Goal: Information Seeking & Learning: Learn about a topic

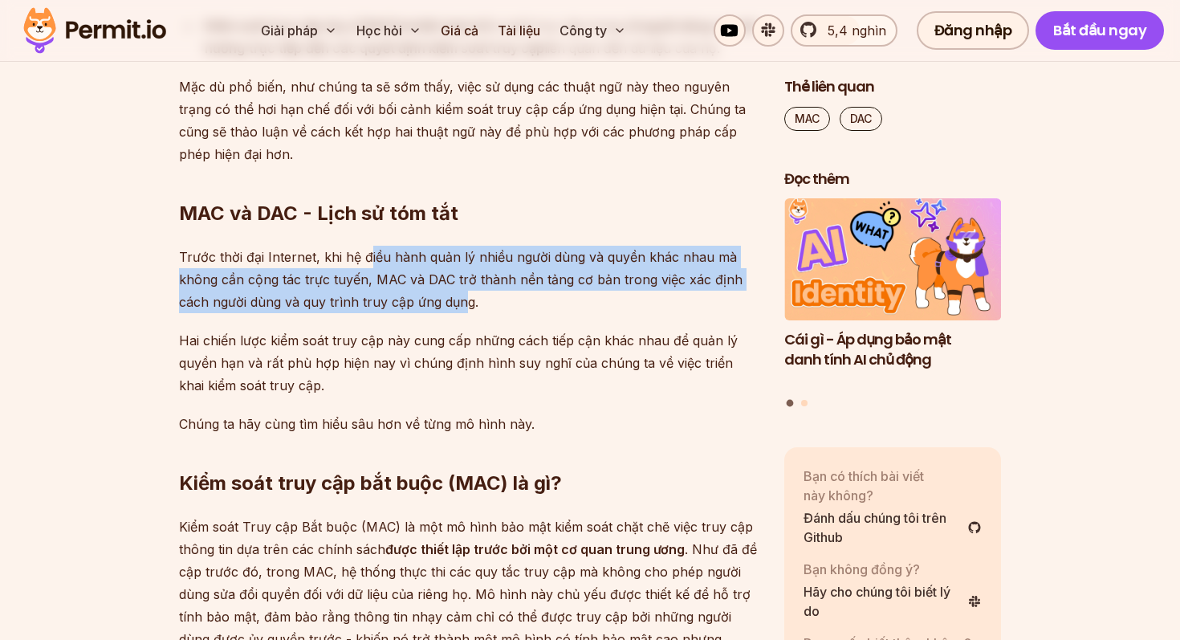
drag, startPoint x: 368, startPoint y: 259, endPoint x: 466, endPoint y: 301, distance: 105.7
click at [466, 301] on font "Trước thời đại Internet, khi hệ điều hành quản lý nhiều người dùng và quyền khá…" at bounding box center [460, 279] width 563 height 61
click at [467, 304] on font "Trước thời đại Internet, khi hệ điều hành quản lý nhiều người dùng và quyền khá…" at bounding box center [460, 279] width 563 height 61
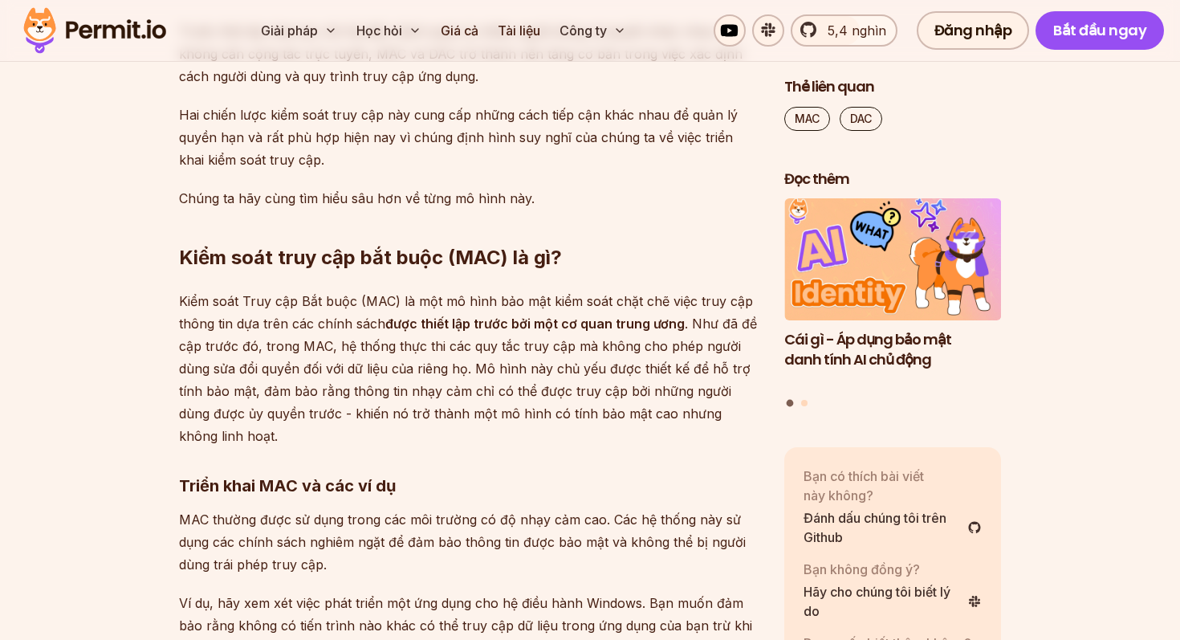
scroll to position [1501, 0]
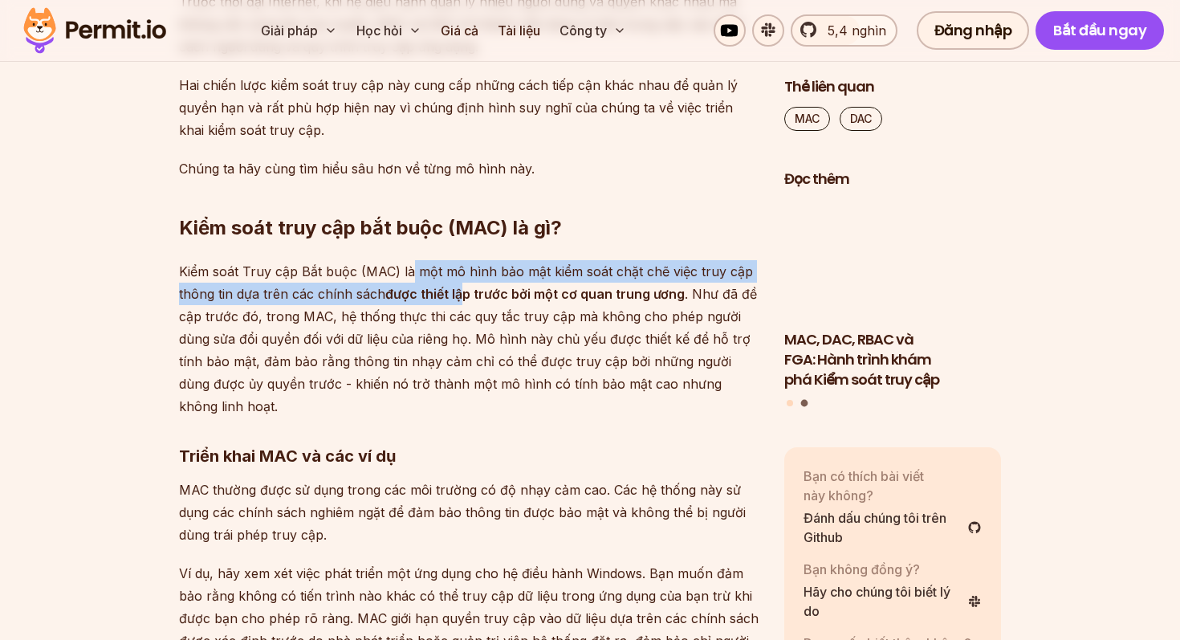
drag, startPoint x: 410, startPoint y: 277, endPoint x: 460, endPoint y: 295, distance: 53.1
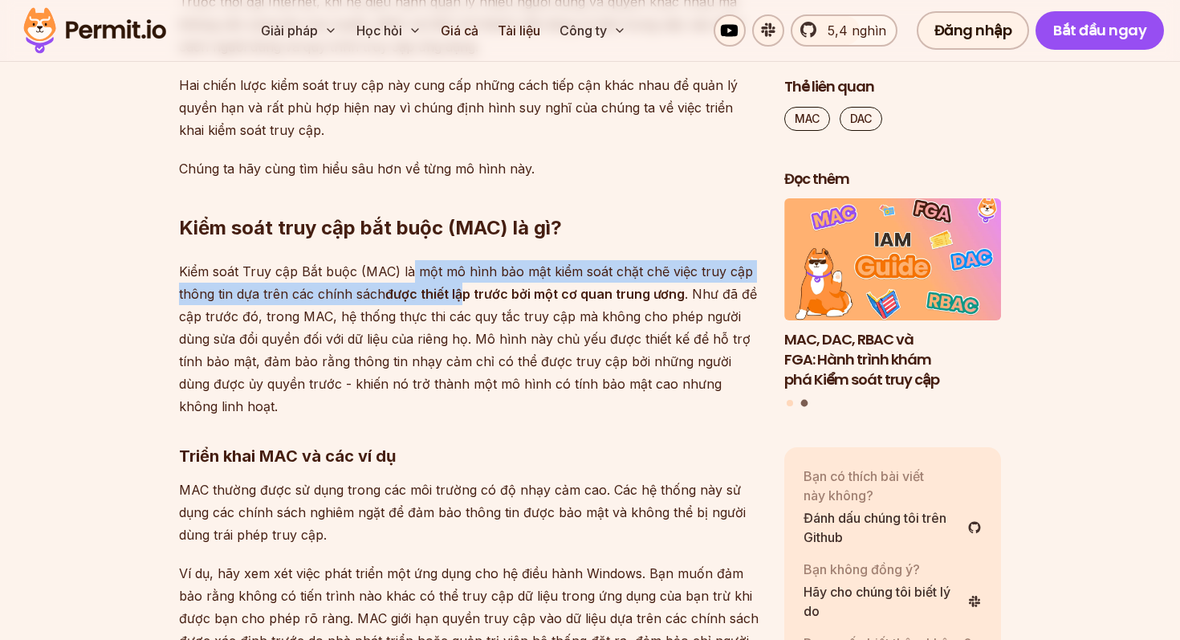
click at [460, 295] on p "Kiểm soát Truy cập Bắt buộc (MAC) là một mô hình bảo mật kiểm soát chặt chẽ việ…" at bounding box center [468, 338] width 579 height 157
click at [486, 295] on font "được thiết lập trước bởi một cơ quan trung ương" at bounding box center [534, 294] width 299 height 16
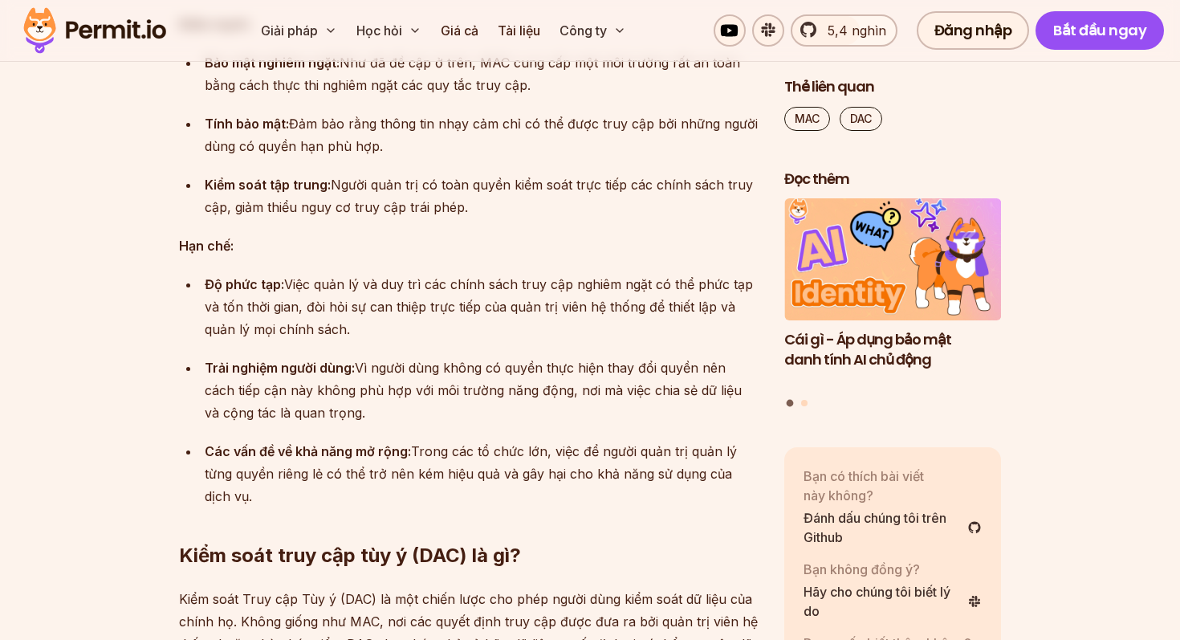
scroll to position [2243, 0]
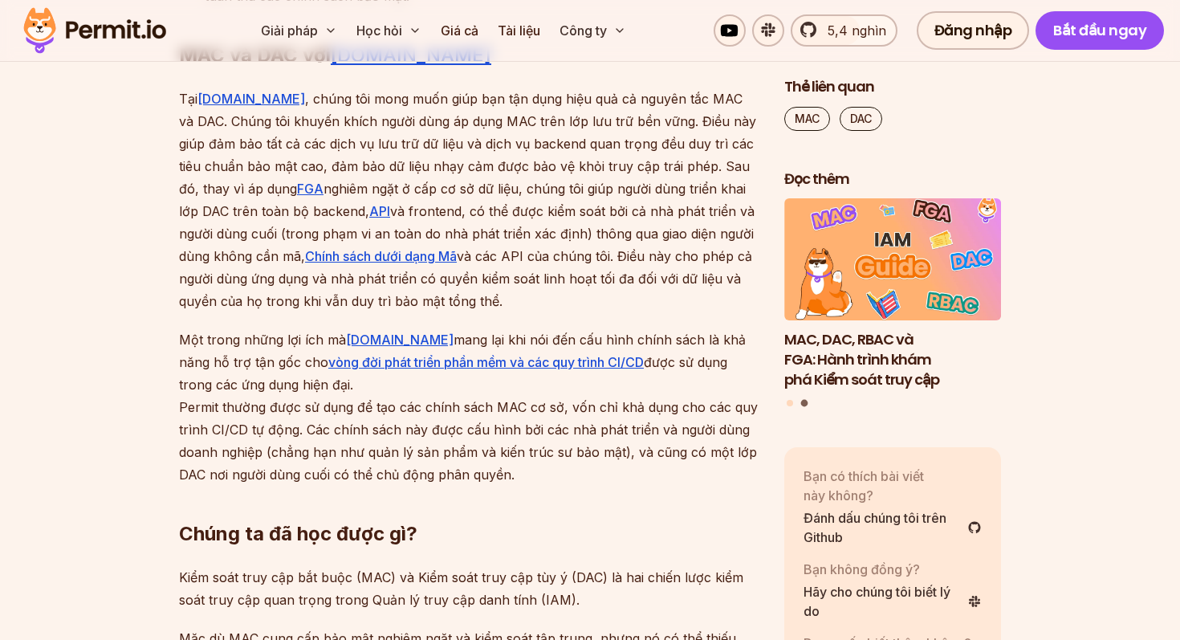
scroll to position [6444, 0]
